Goal: Navigation & Orientation: Find specific page/section

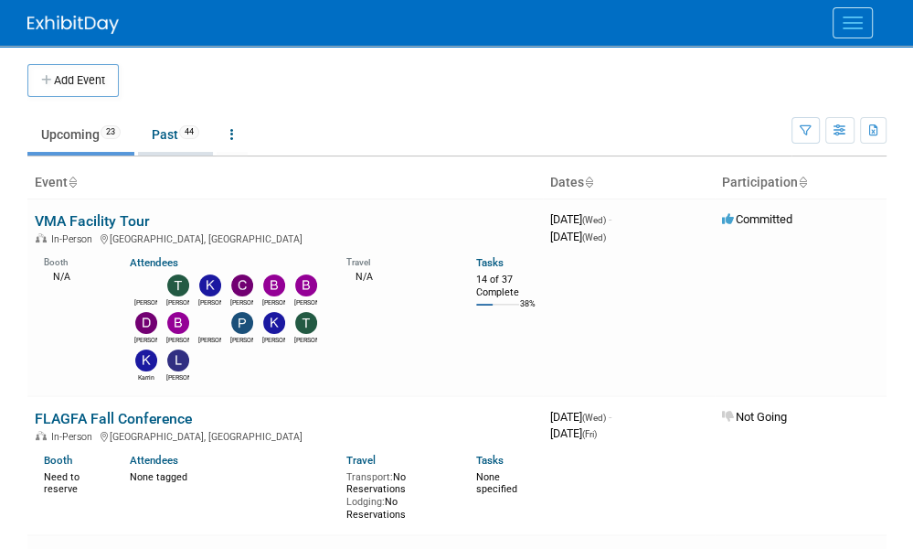
click at [183, 138] on link "Past 44" at bounding box center [175, 134] width 75 height 35
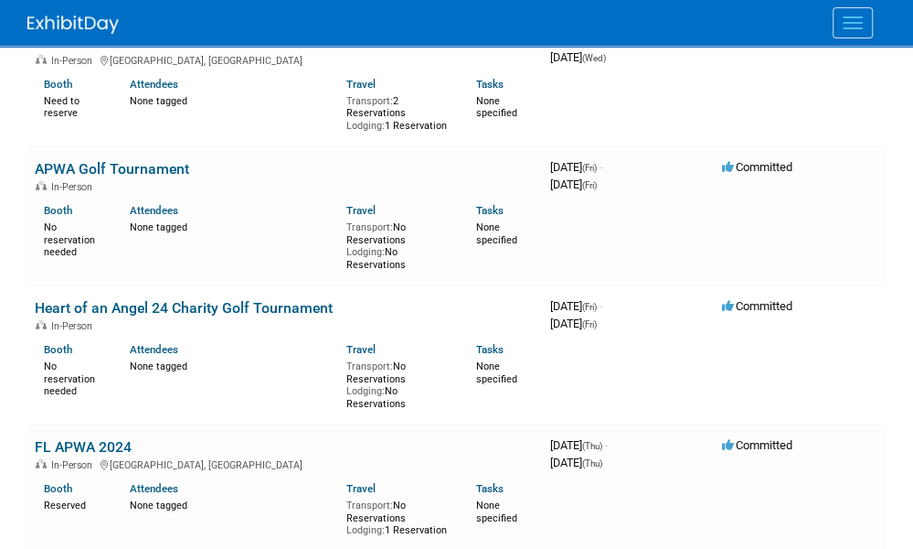
scroll to position [6488, 0]
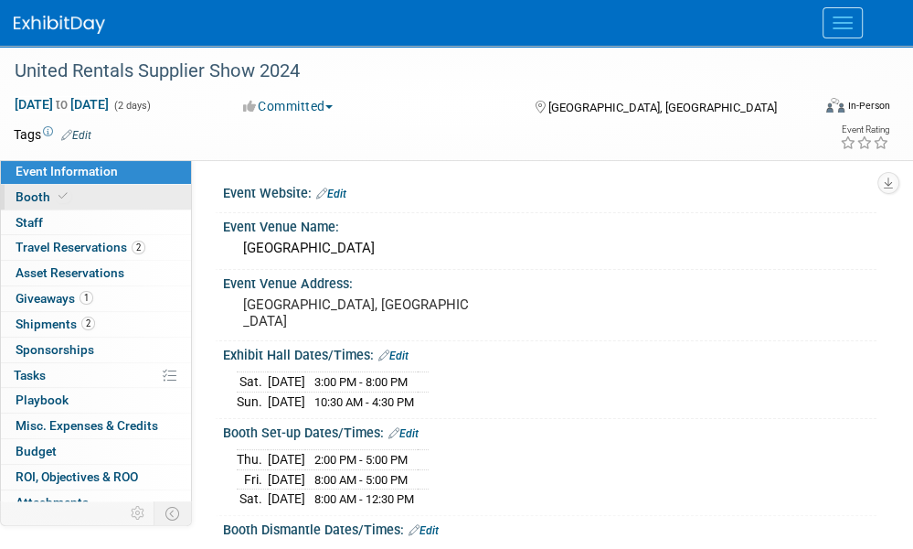
click at [79, 197] on link "Booth" at bounding box center [96, 197] width 190 height 25
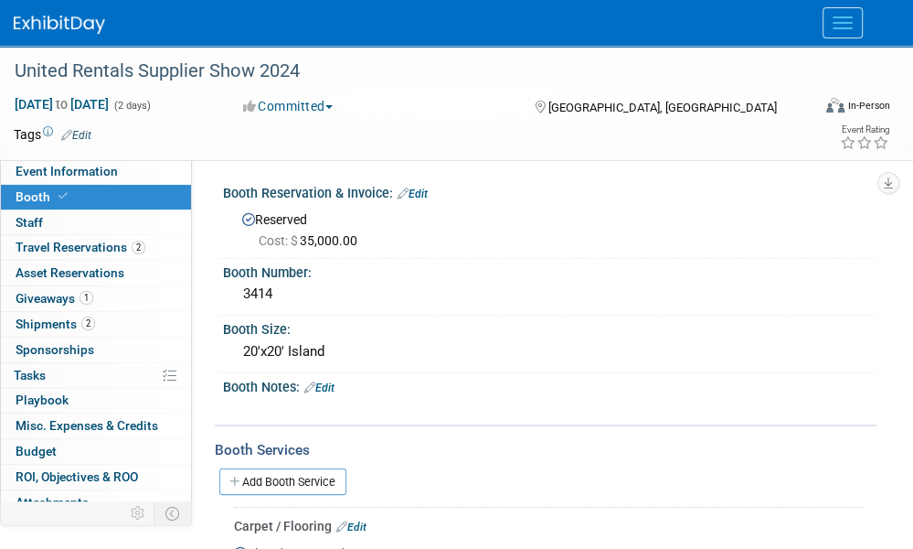
click at [0, 0] on link "Events" at bounding box center [0, 0] width 0 height 0
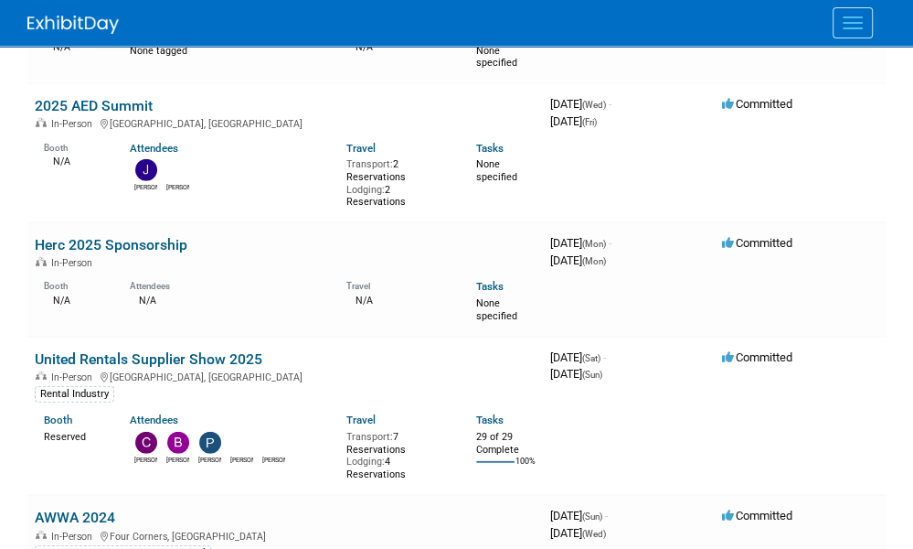
scroll to position [2926, 0]
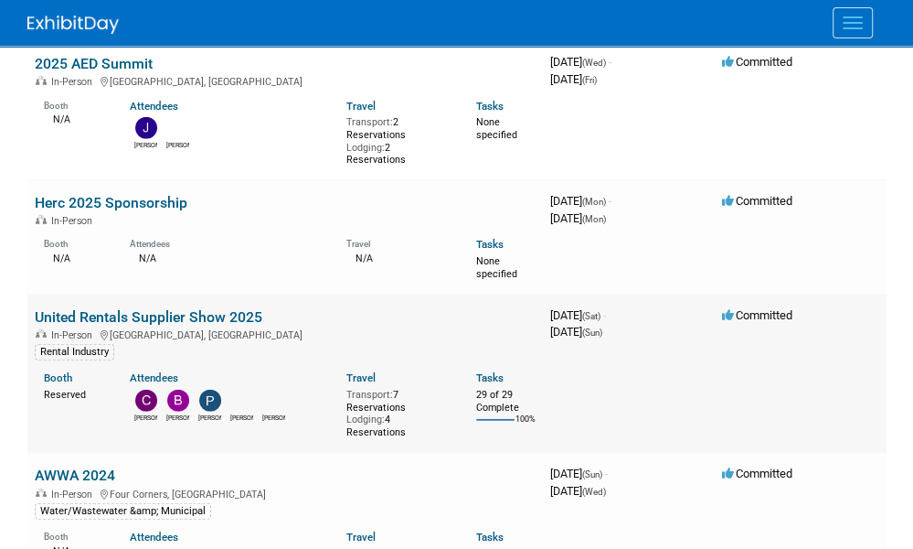
click at [221, 308] on link "United Rentals Supplier Show 2025" at bounding box center [149, 316] width 228 height 17
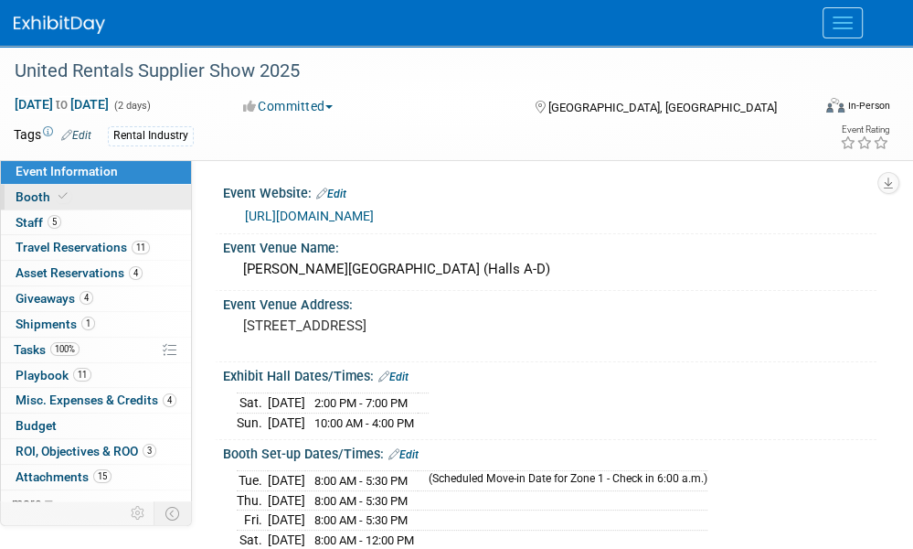
click at [27, 189] on span "Booth" at bounding box center [44, 196] width 56 height 15
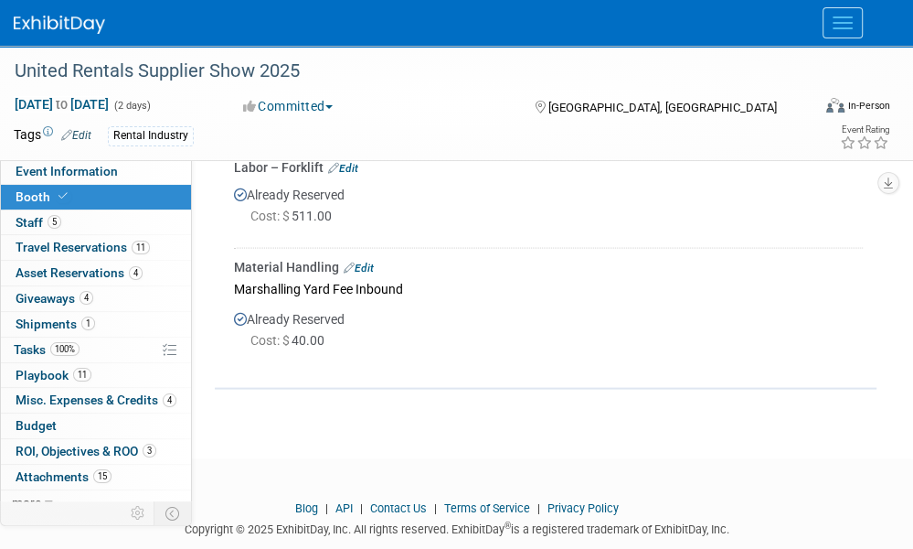
scroll to position [2058, 0]
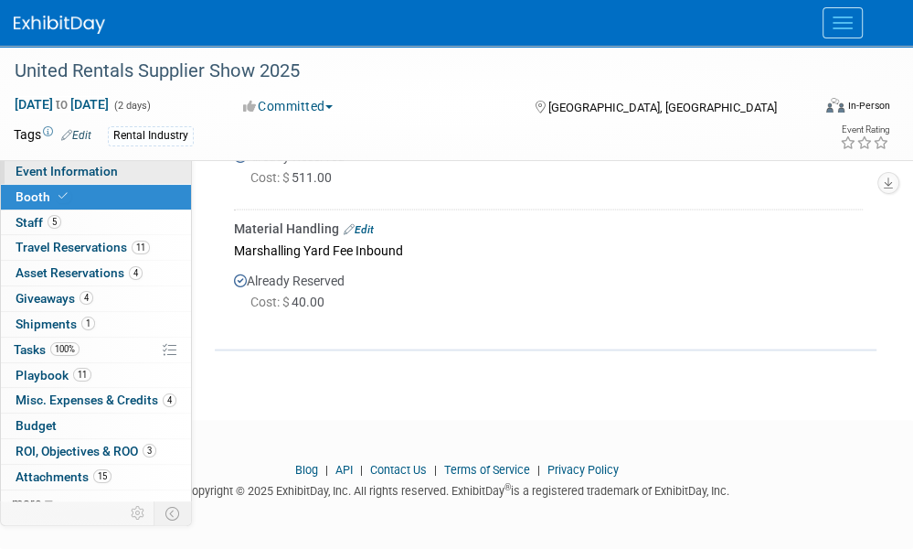
click at [33, 172] on span "Event Information" at bounding box center [67, 171] width 102 height 15
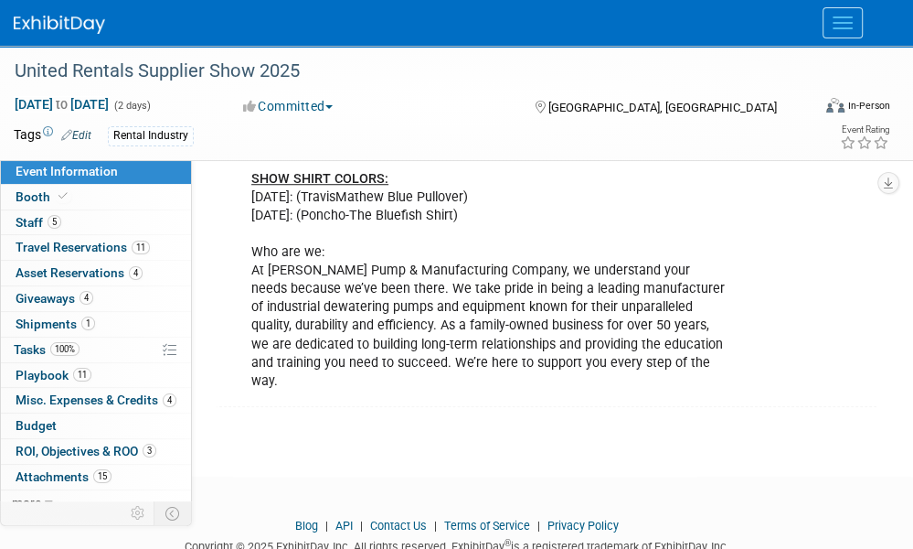
scroll to position [779, 0]
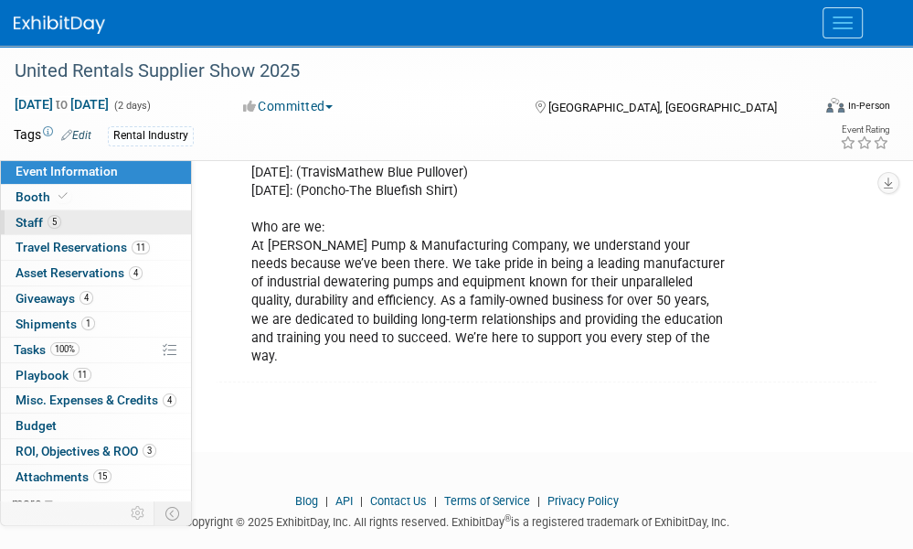
click at [79, 226] on link "5 Staff 5" at bounding box center [96, 222] width 190 height 25
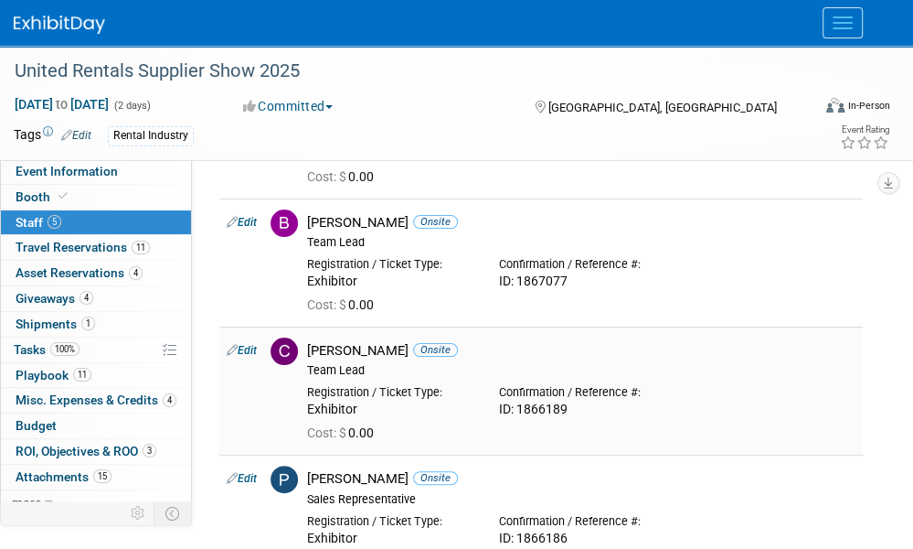
scroll to position [497, 0]
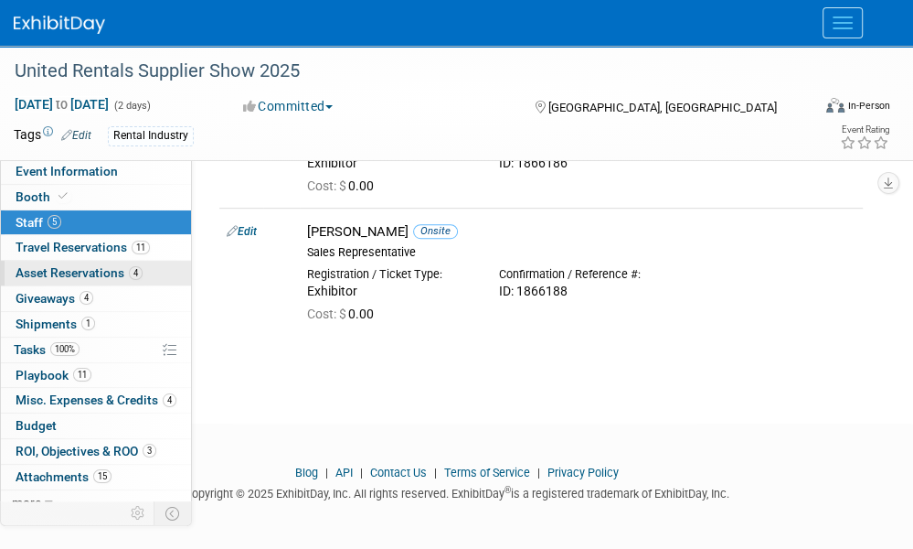
click at [57, 268] on span "Asset Reservations 4" at bounding box center [79, 272] width 127 height 15
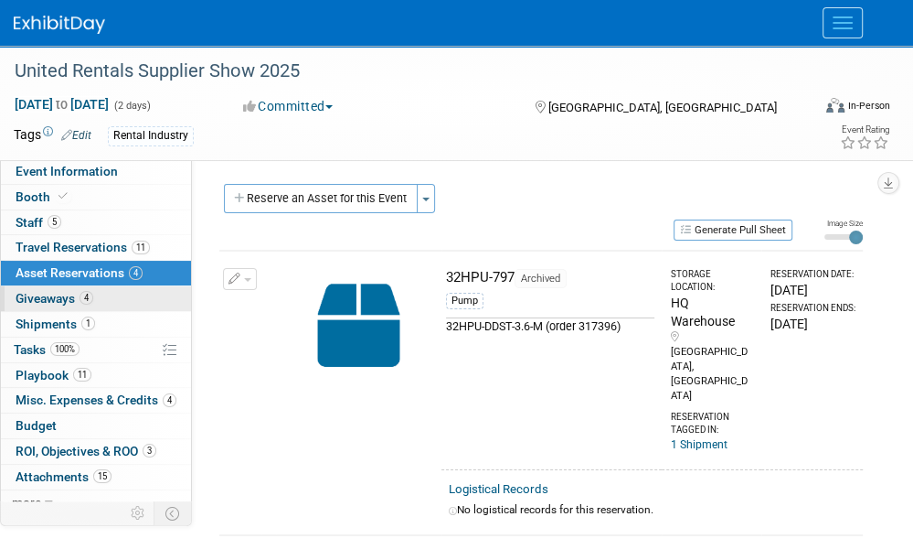
click at [43, 294] on span "Giveaways 4" at bounding box center [55, 298] width 78 height 15
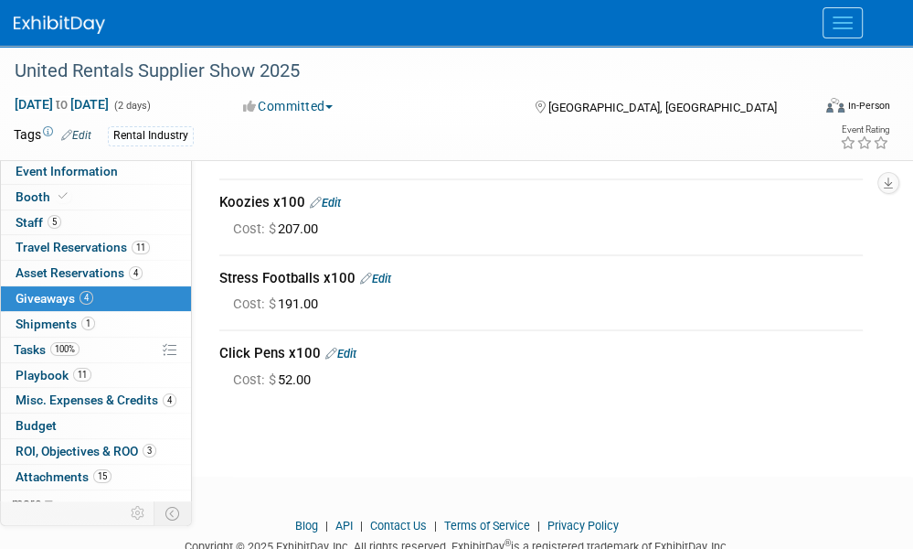
scroll to position [184, 0]
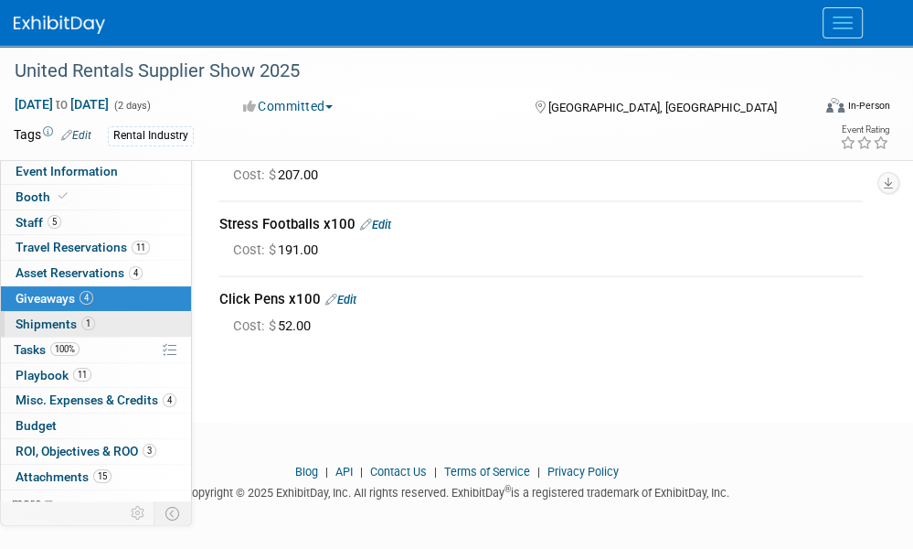
click at [20, 325] on span "Shipments 1" at bounding box center [56, 323] width 80 height 15
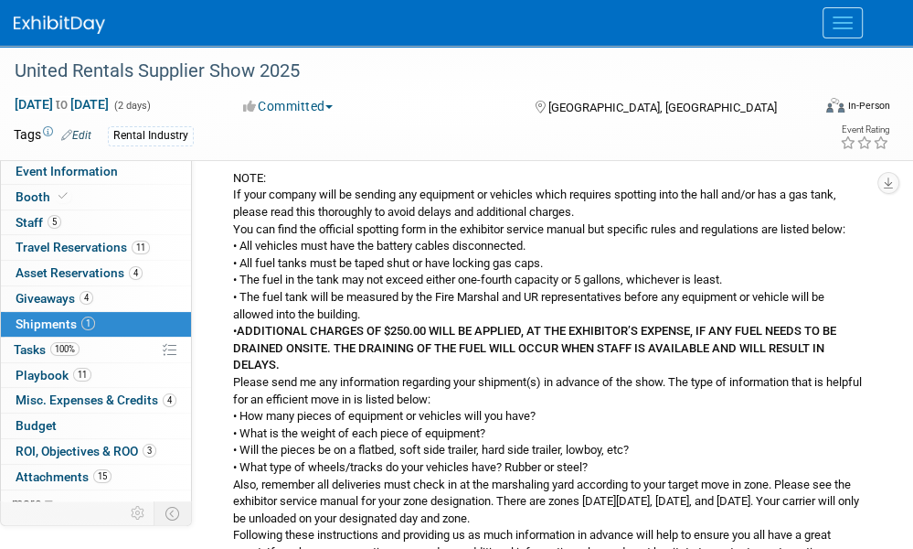
scroll to position [1251, 0]
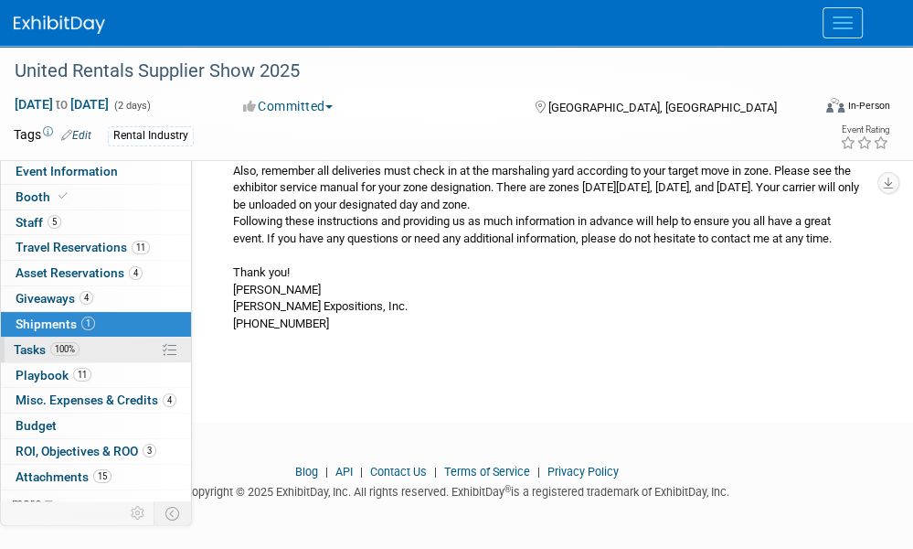
click at [40, 342] on span "Tasks 100%" at bounding box center [47, 349] width 66 height 15
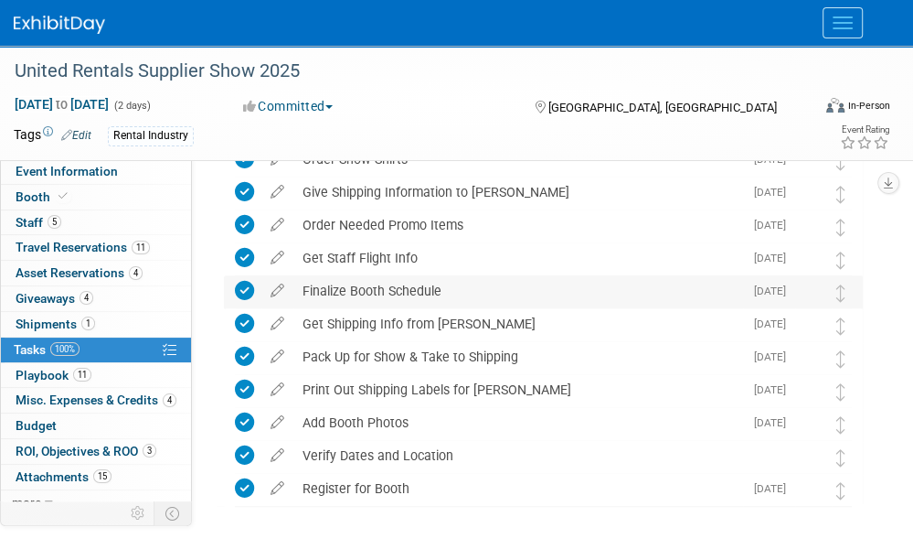
scroll to position [731, 0]
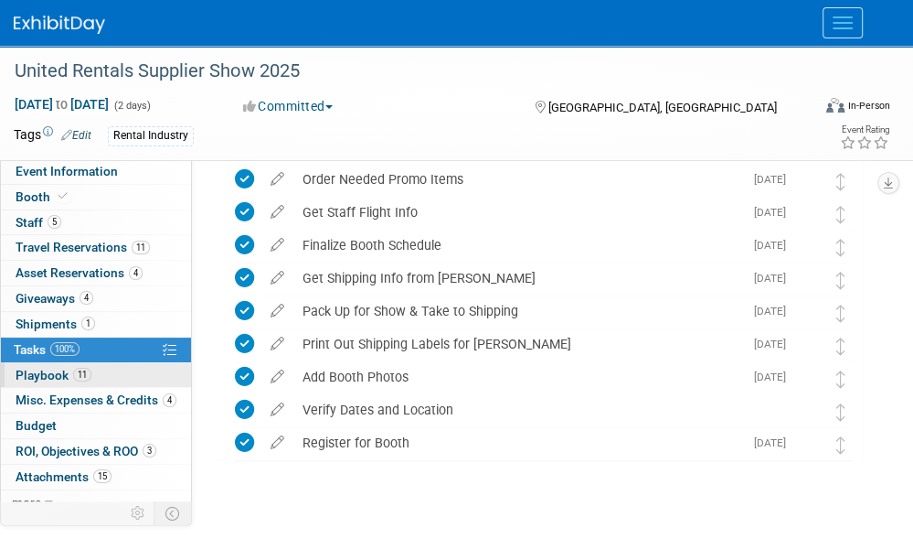
click at [23, 375] on span "Playbook 11" at bounding box center [54, 375] width 76 height 15
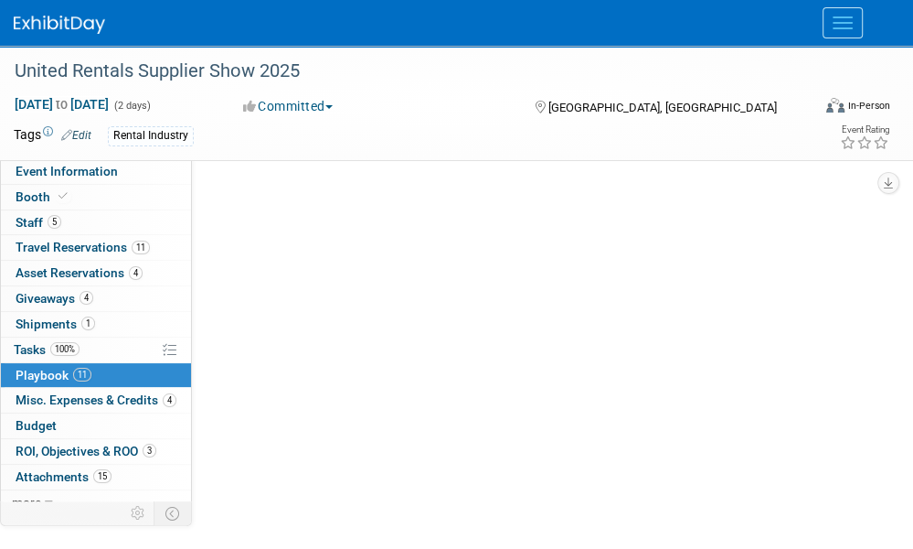
scroll to position [0, 0]
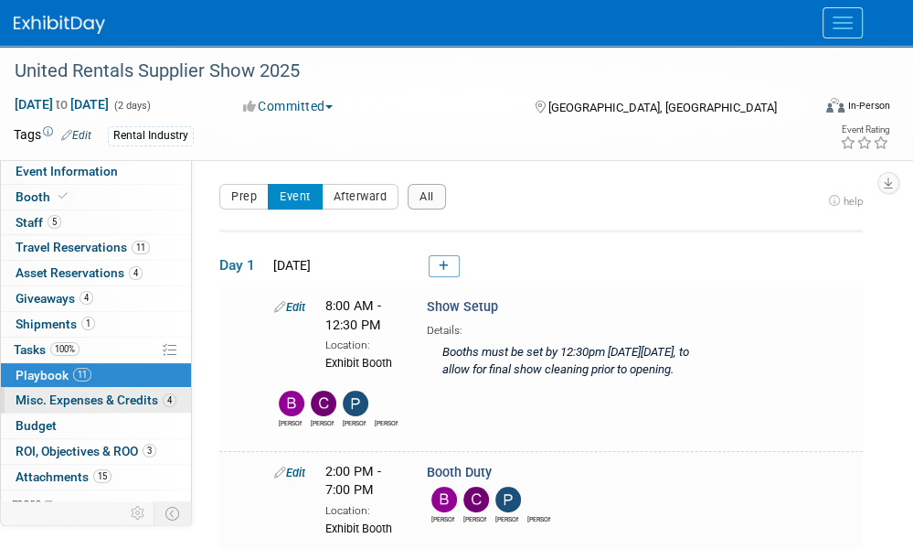
click at [66, 394] on span "Misc. Expenses & Credits 4" at bounding box center [96, 399] width 161 height 15
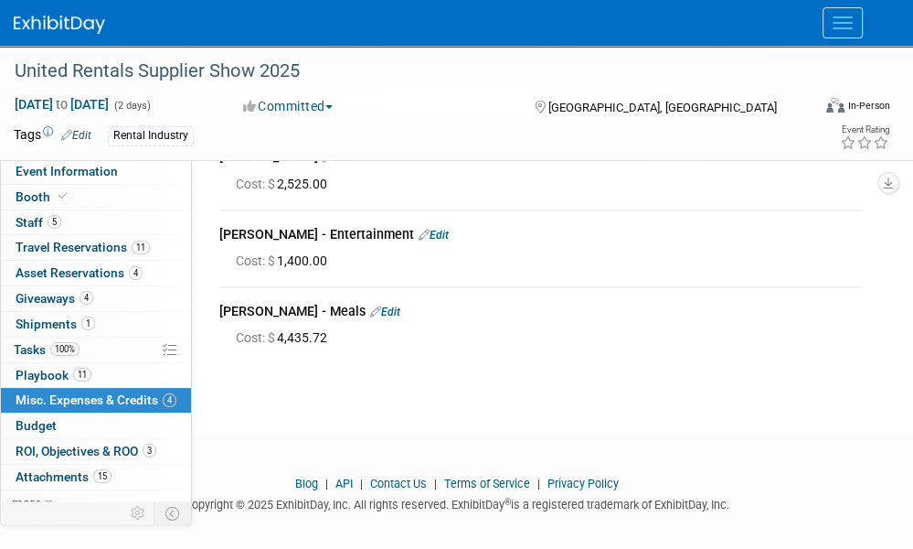
scroll to position [212, 0]
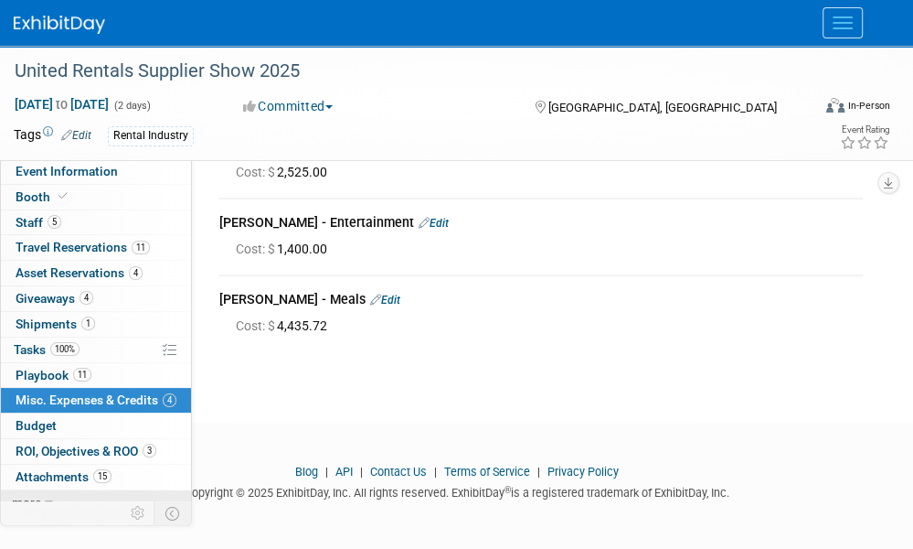
click at [40, 495] on link "more" at bounding box center [96, 502] width 190 height 25
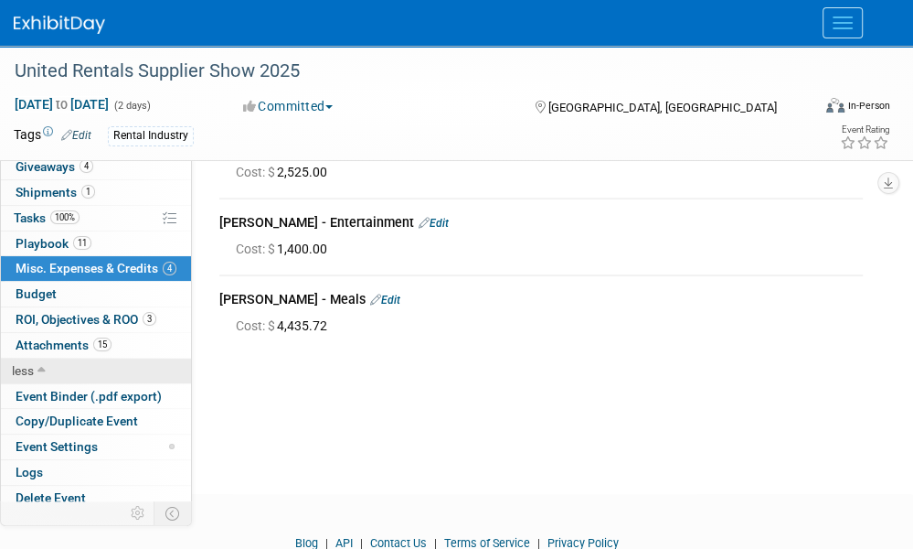
scroll to position [134, 0]
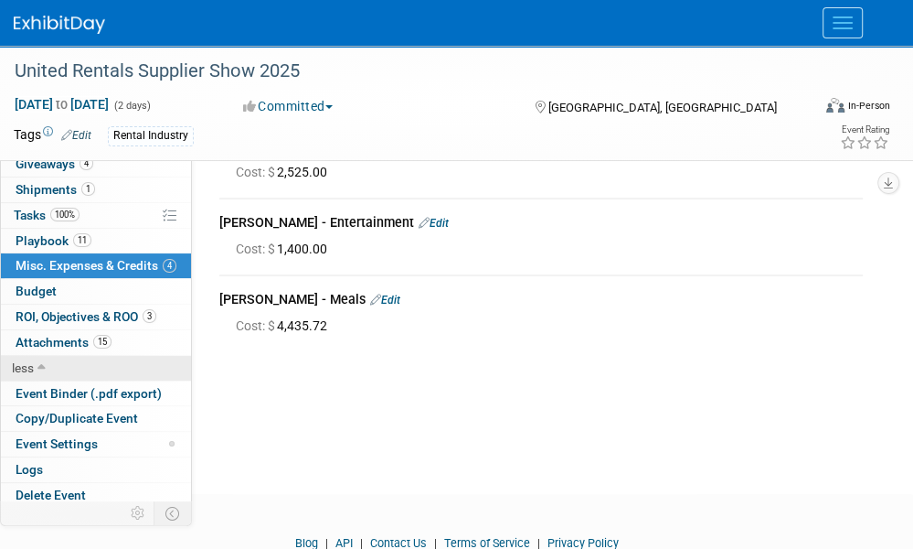
click at [59, 363] on link "less" at bounding box center [96, 368] width 190 height 25
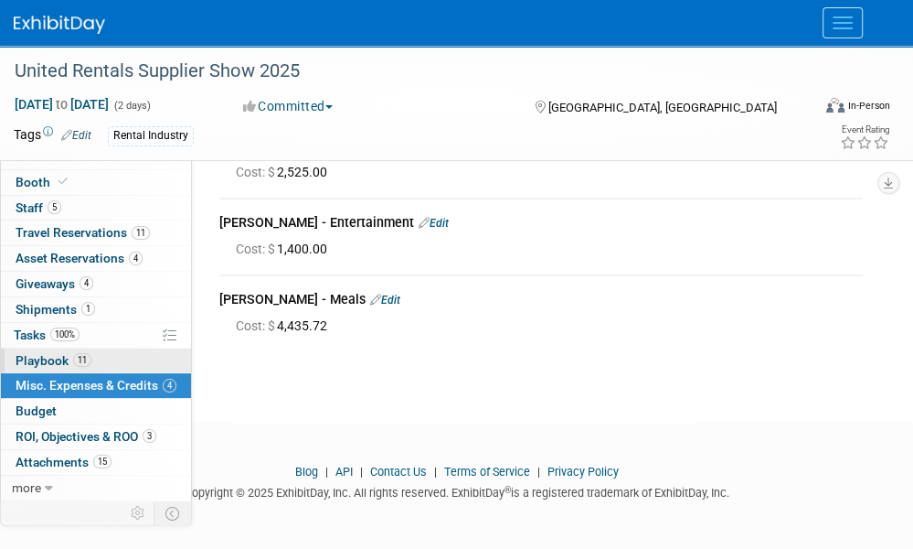
scroll to position [9, 0]
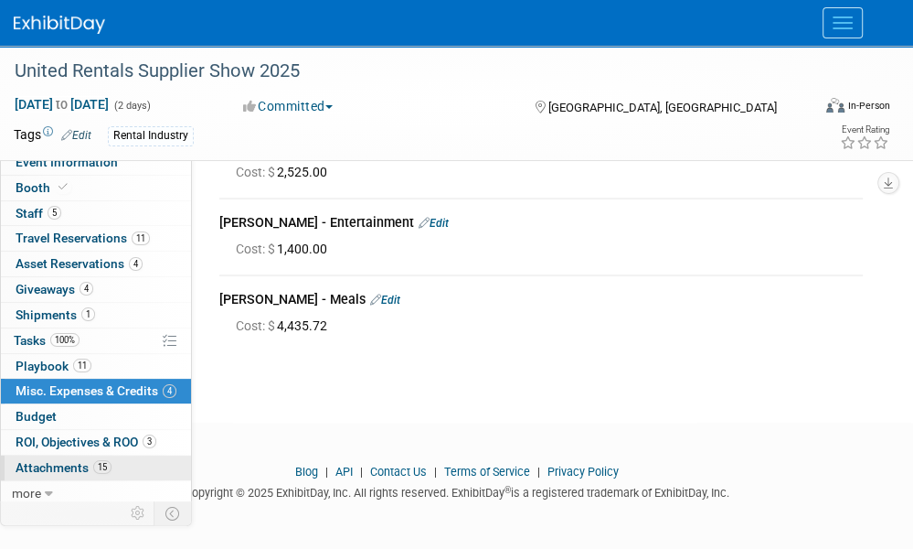
click at [59, 463] on span "Attachments 15" at bounding box center [64, 467] width 96 height 15
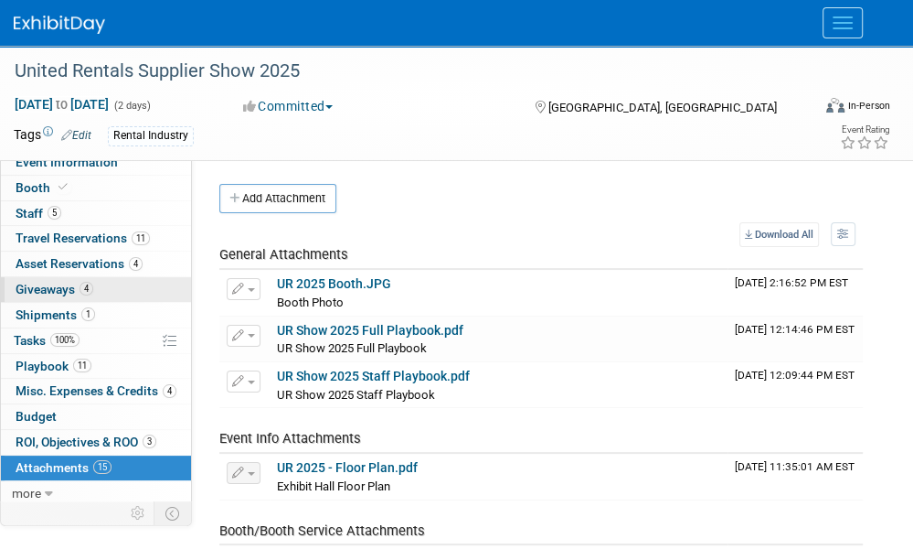
scroll to position [0, 0]
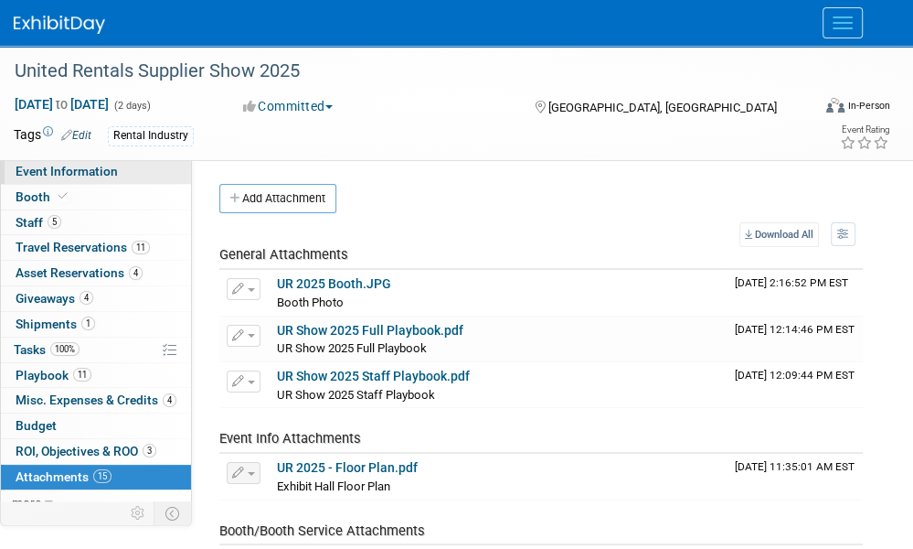
click at [51, 173] on span "Event Information" at bounding box center [67, 171] width 102 height 15
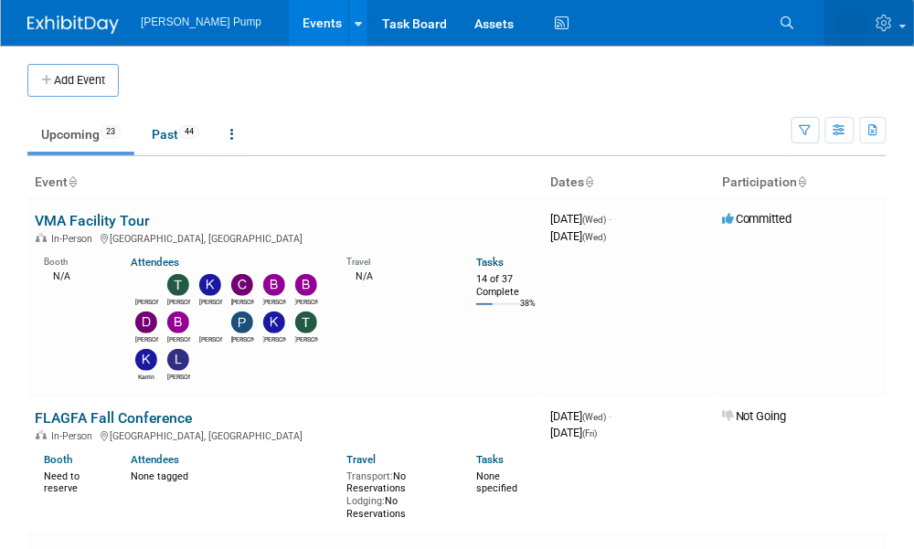
click at [898, 32] on link at bounding box center [870, 23] width 90 height 46
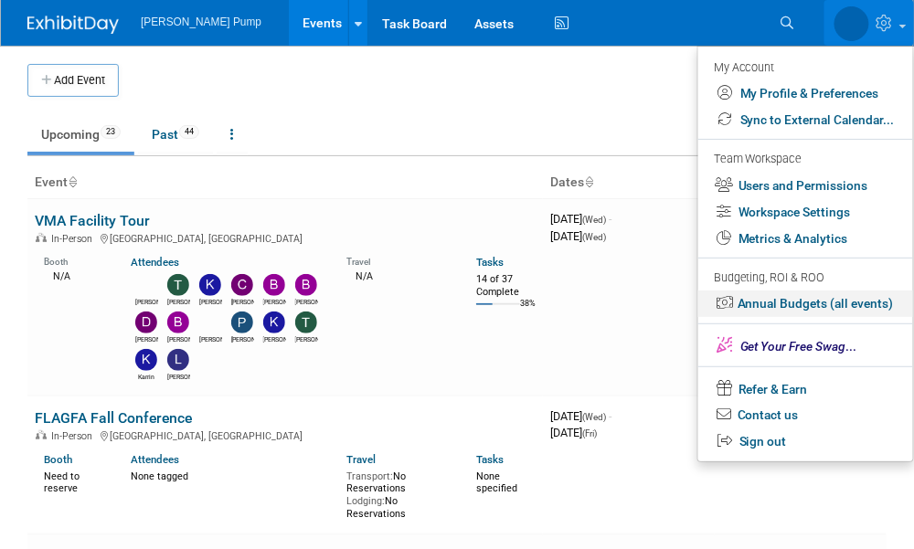
click at [797, 304] on link "Annual Budgets (all events)" at bounding box center [805, 304] width 215 height 27
